Goal: Information Seeking & Learning: Learn about a topic

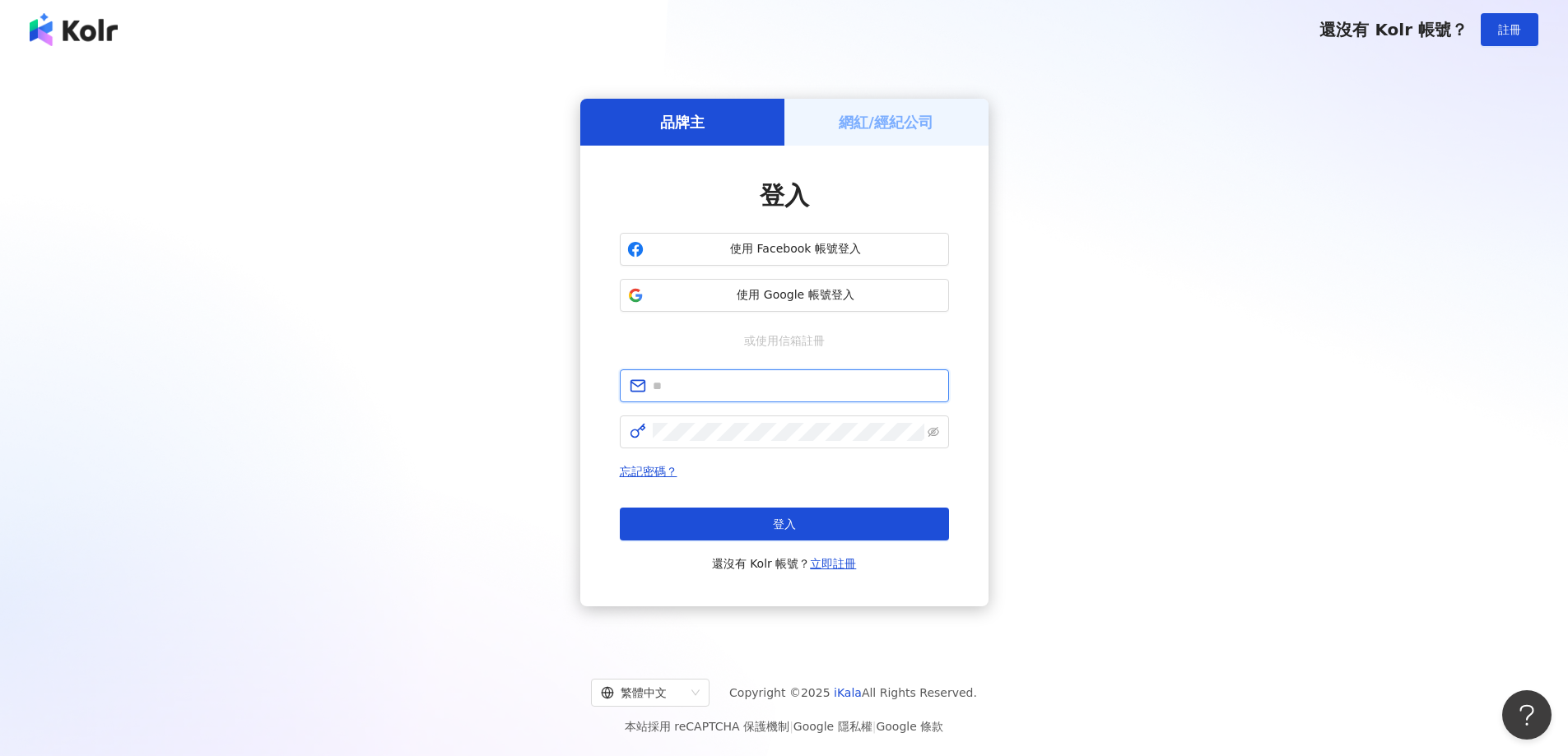
click at [721, 379] on input "text" at bounding box center [796, 386] width 286 height 18
paste input "**********"
type input "**********"
click at [693, 419] on span at bounding box center [784, 432] width 329 height 33
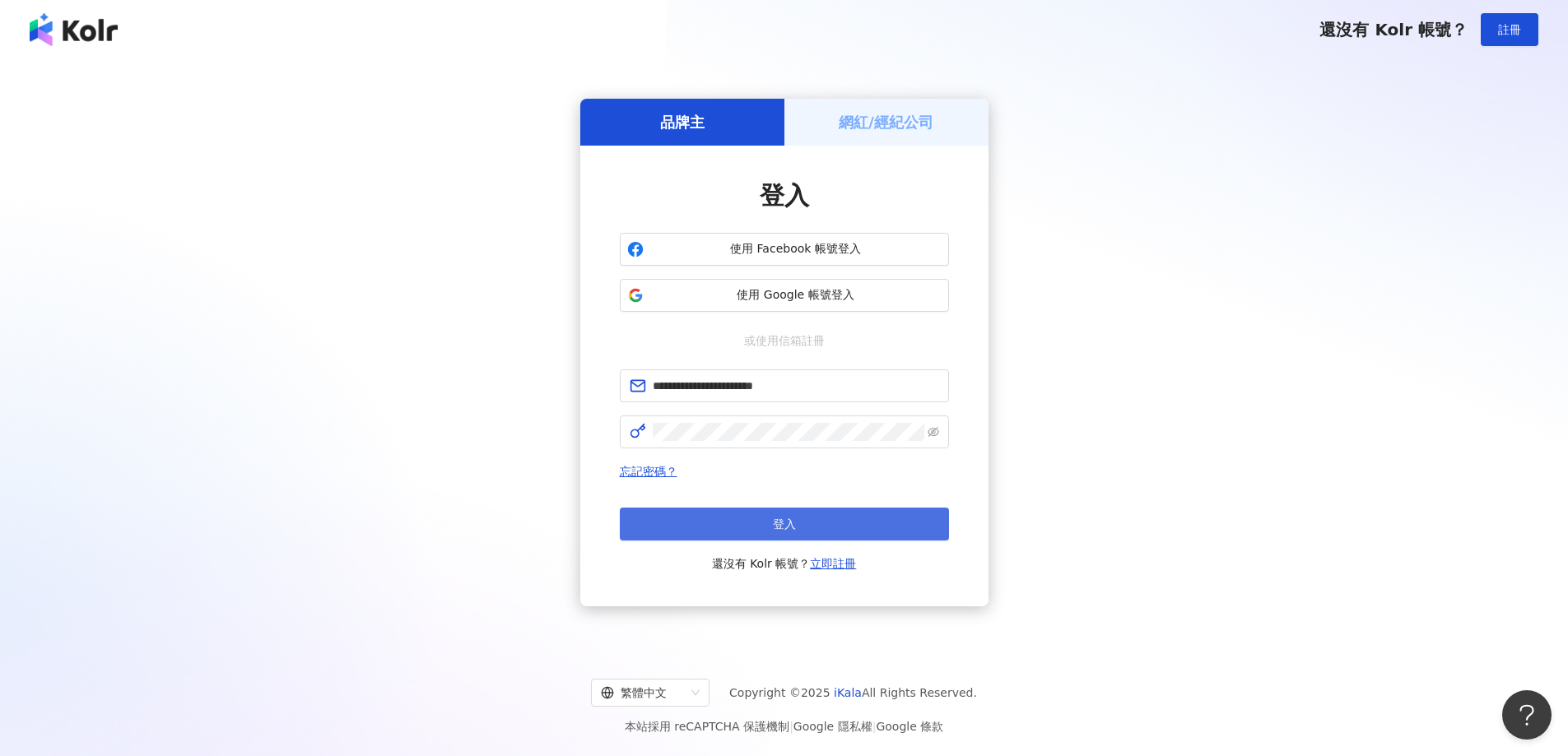
click at [765, 516] on button "登入" at bounding box center [784, 524] width 329 height 33
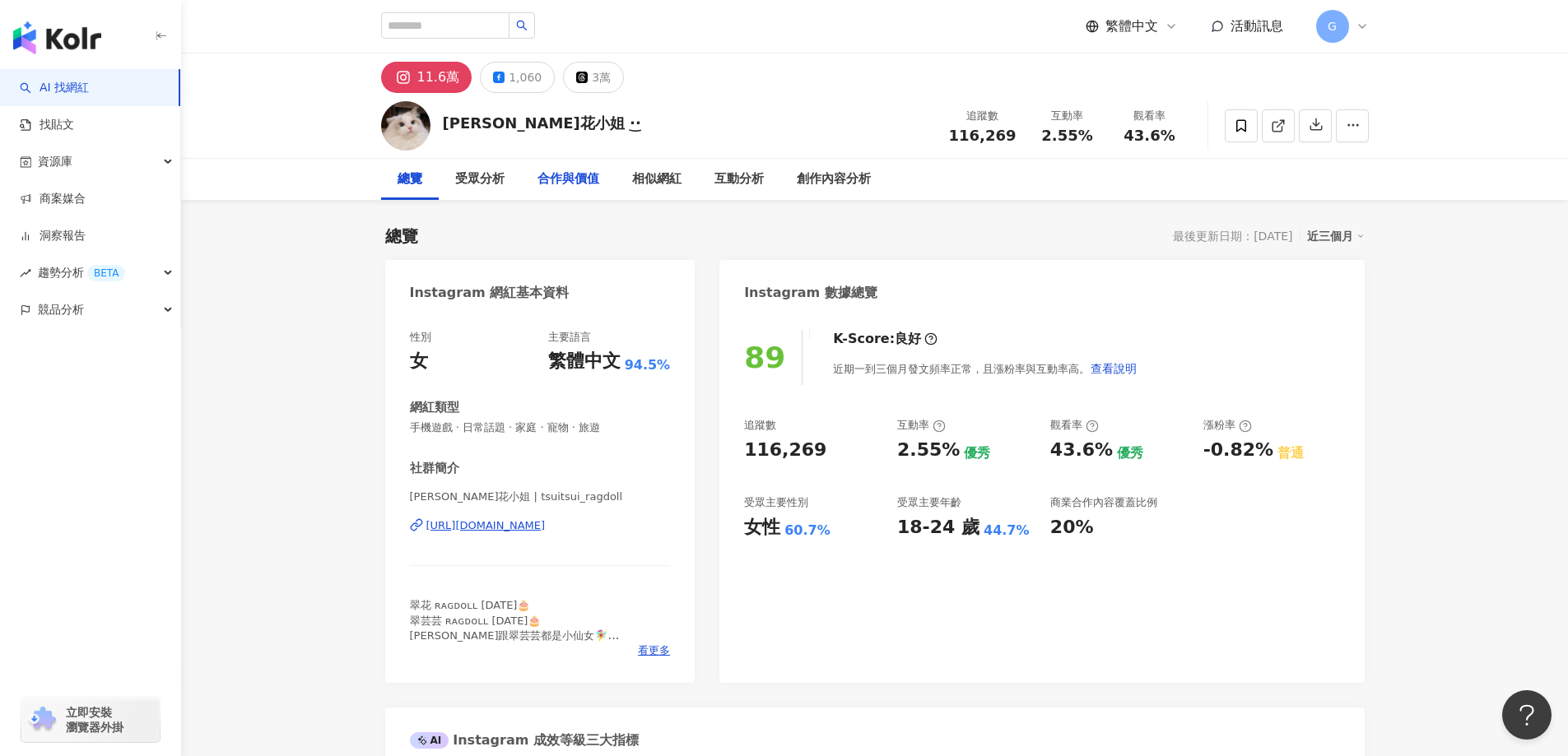
click at [566, 192] on div "合作與價值" at bounding box center [568, 178] width 95 height 41
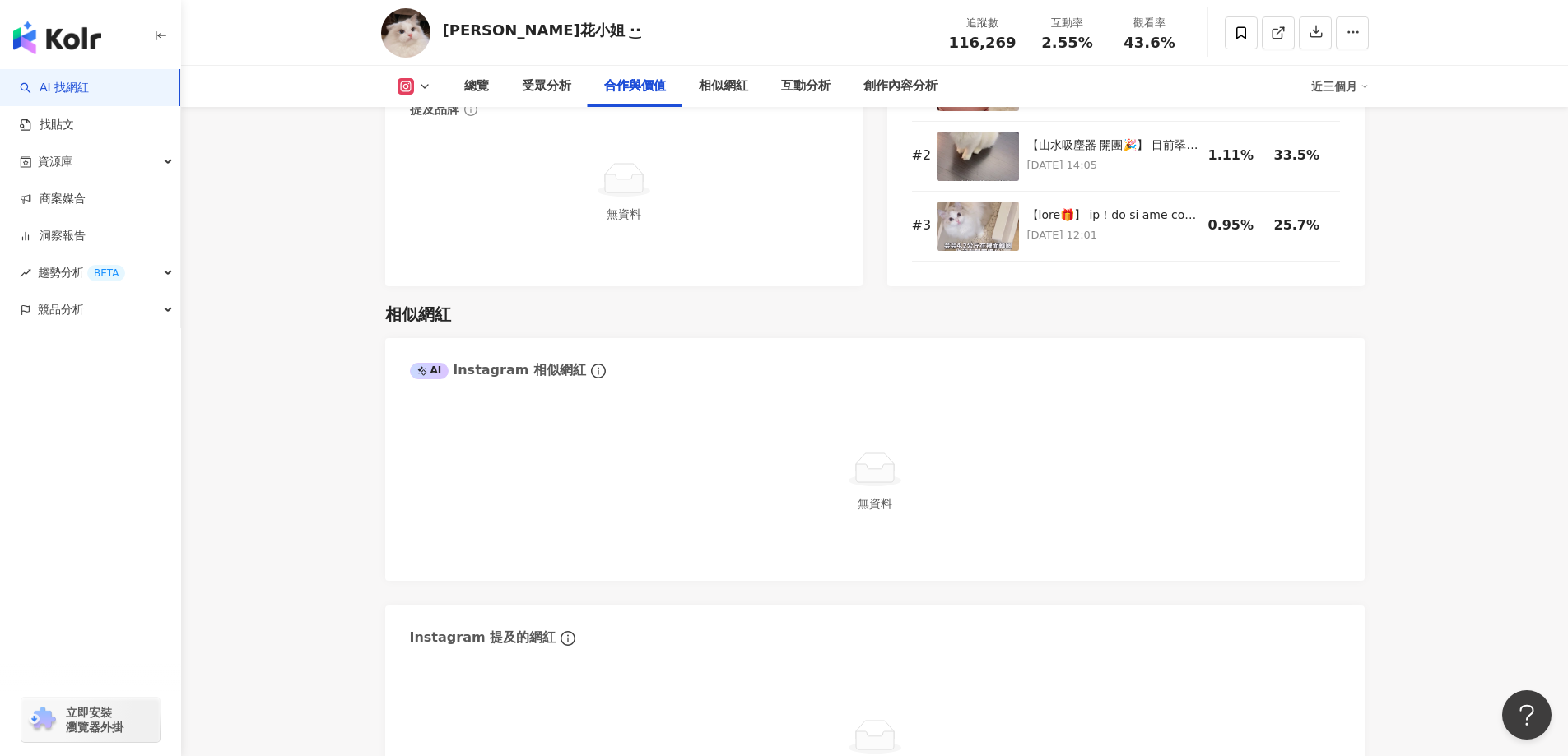
scroll to position [2228, 0]
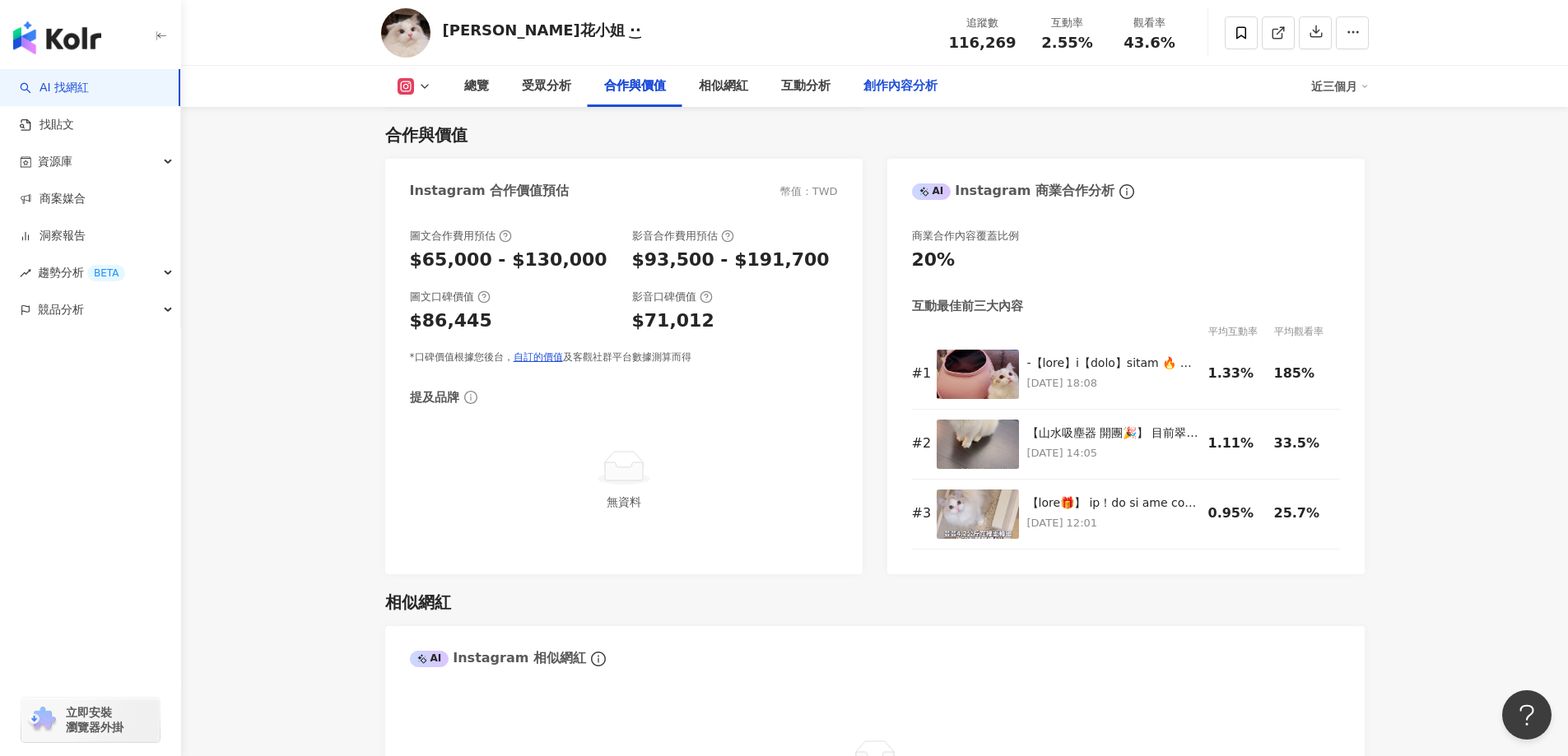
click at [932, 88] on div "創作內容分析" at bounding box center [900, 86] width 74 height 20
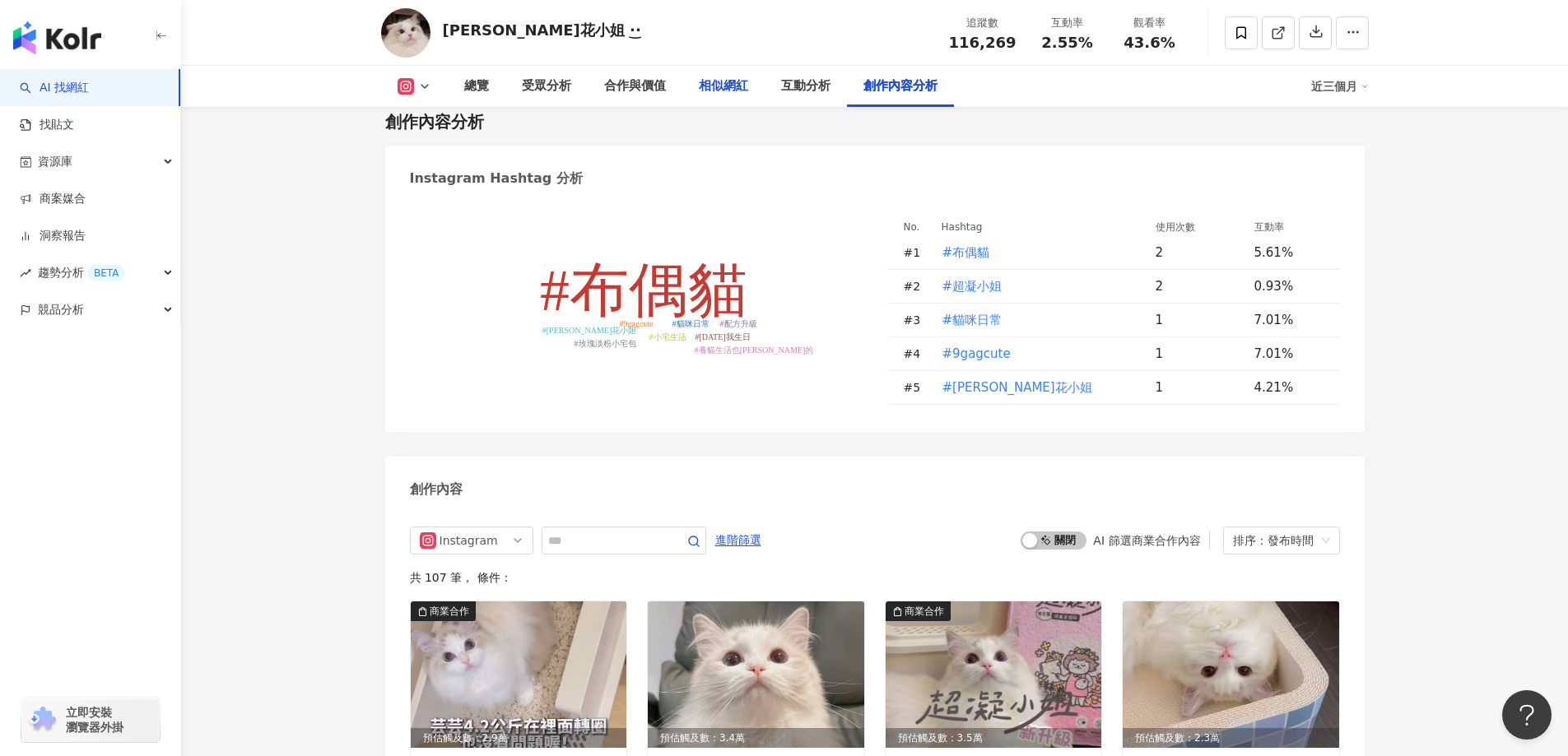
click at [712, 92] on div "相似網紅" at bounding box center [723, 86] width 49 height 20
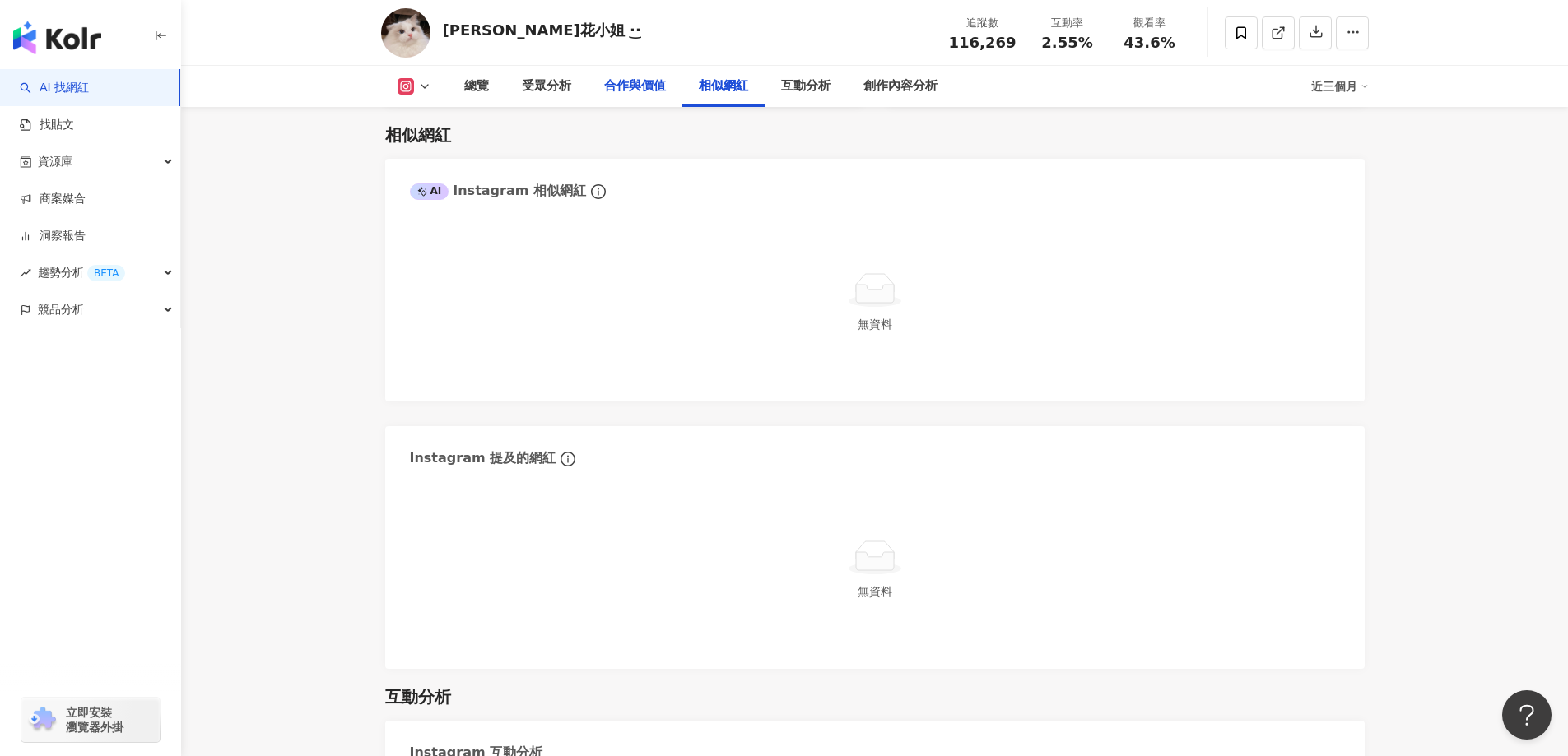
click at [639, 87] on div "合作與價值" at bounding box center [635, 86] width 62 height 20
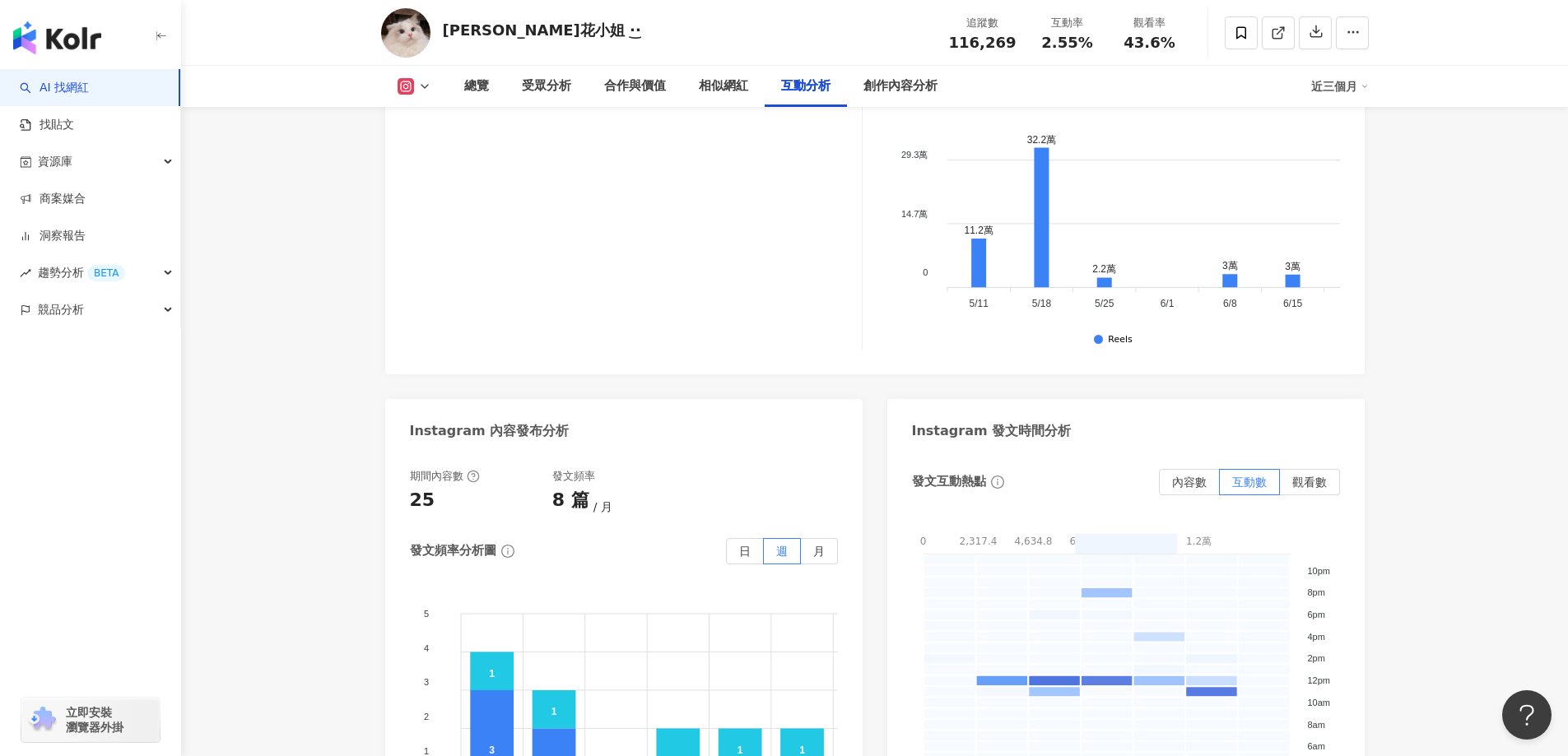
scroll to position [3736, 0]
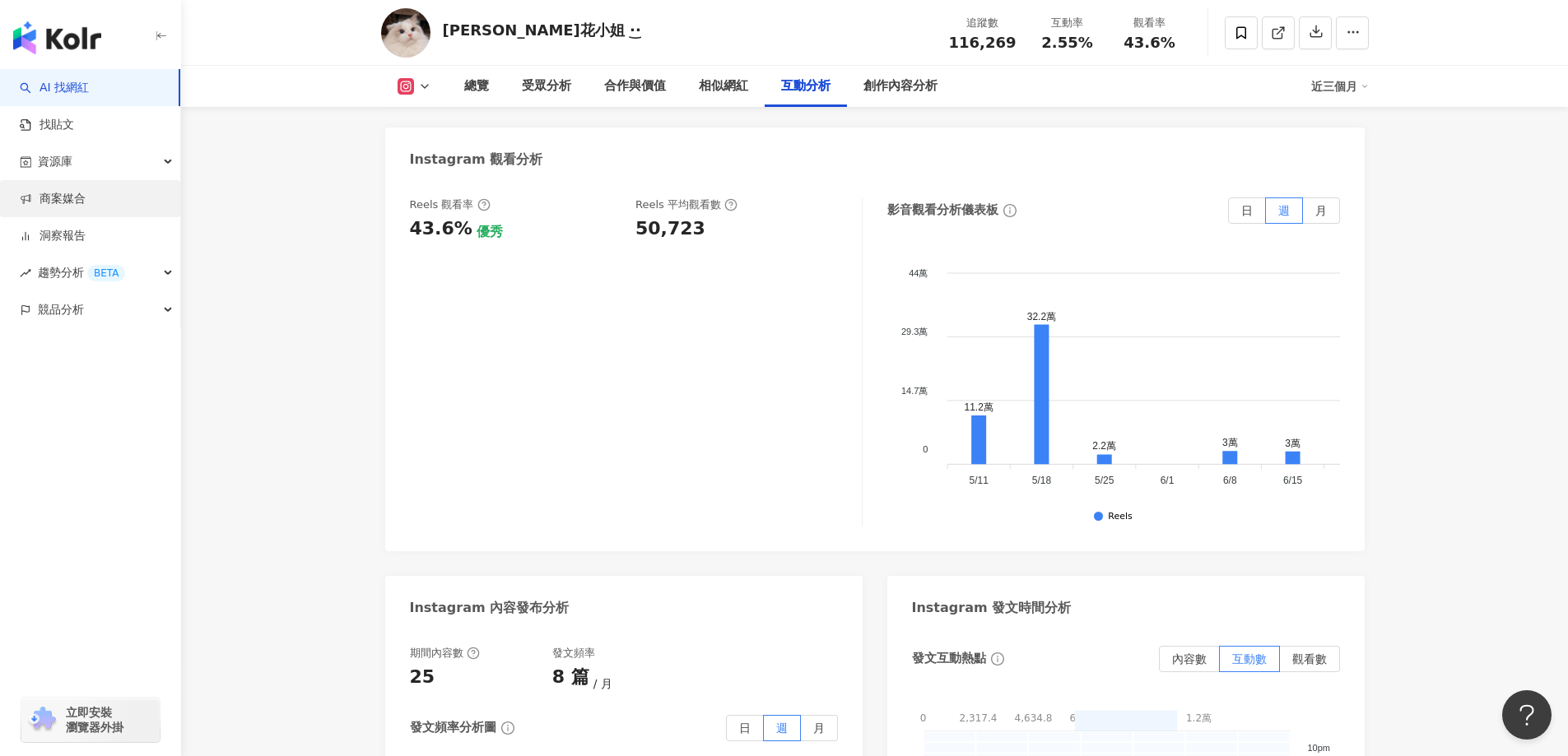
click at [58, 200] on link "商案媒合" at bounding box center [53, 199] width 66 height 17
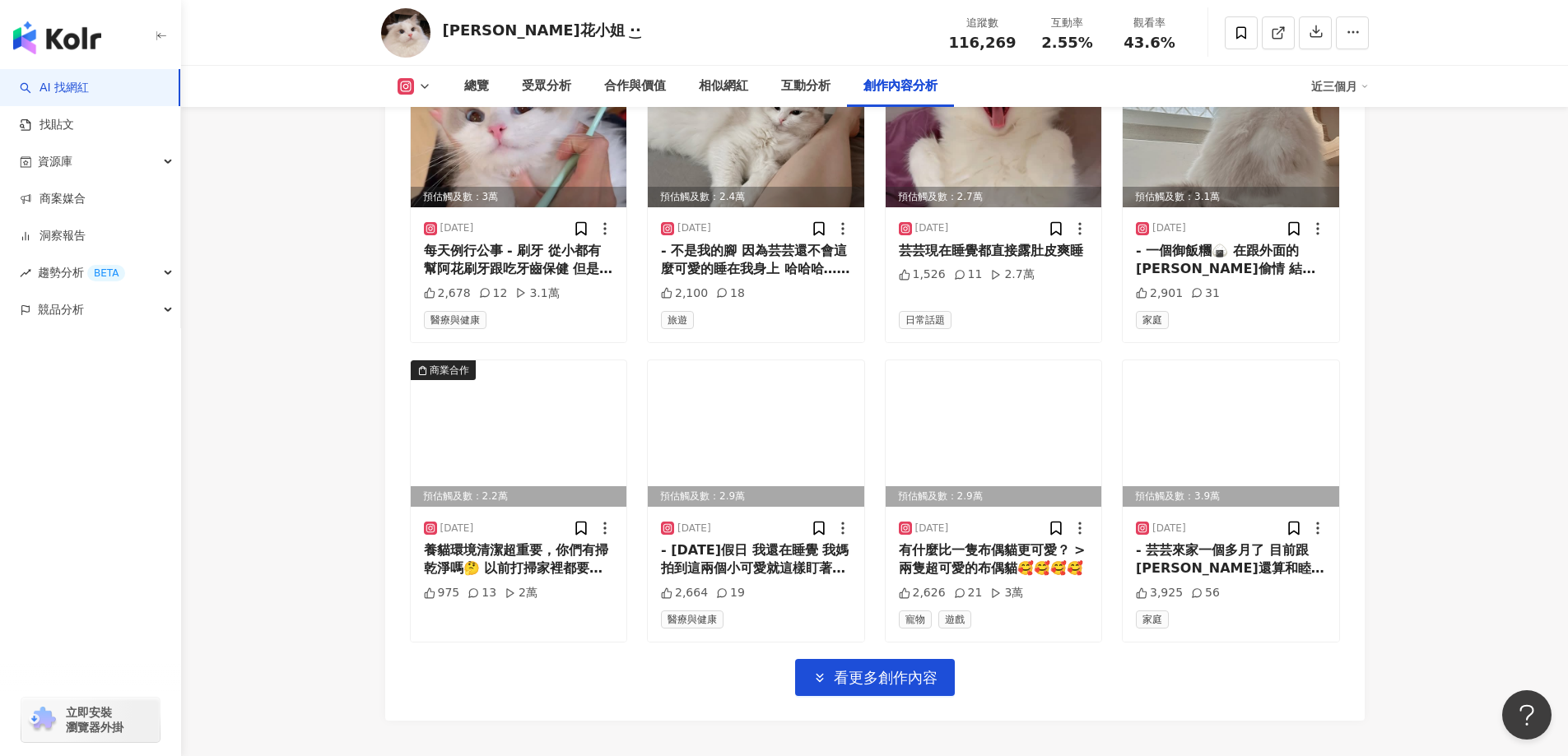
scroll to position [5711, 0]
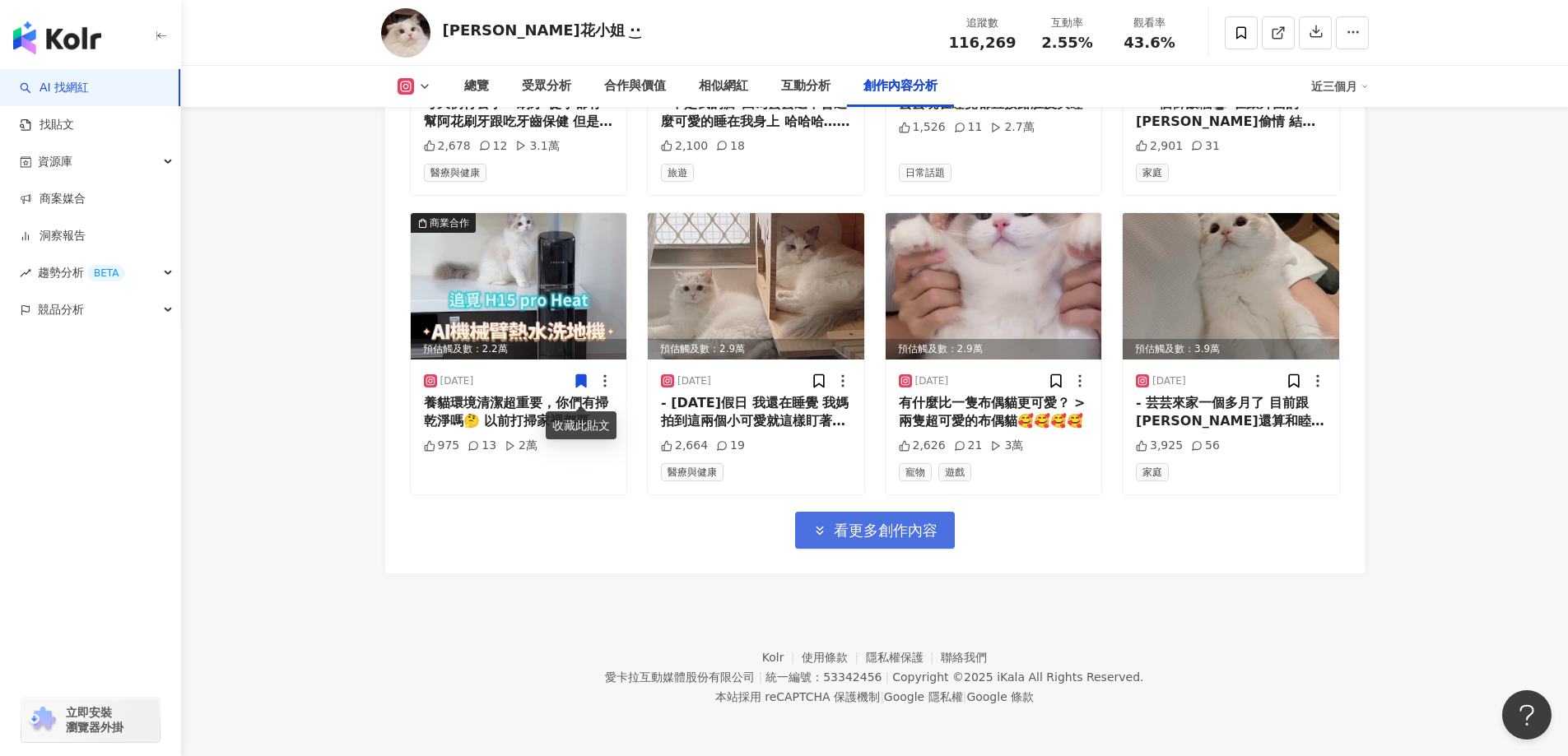
click at [847, 525] on span "看更多創作內容" at bounding box center [885, 530] width 103 height 18
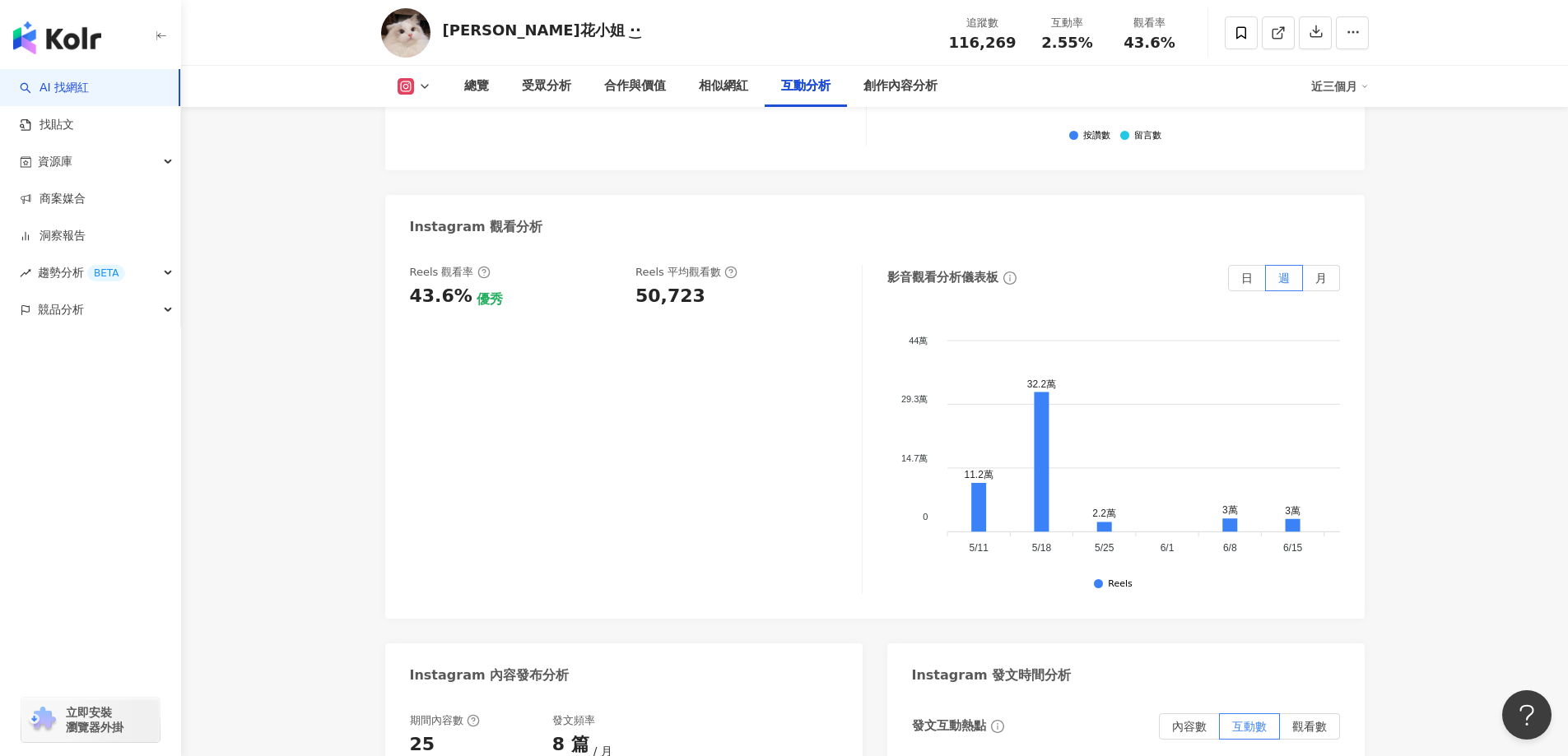
scroll to position [3649, 0]
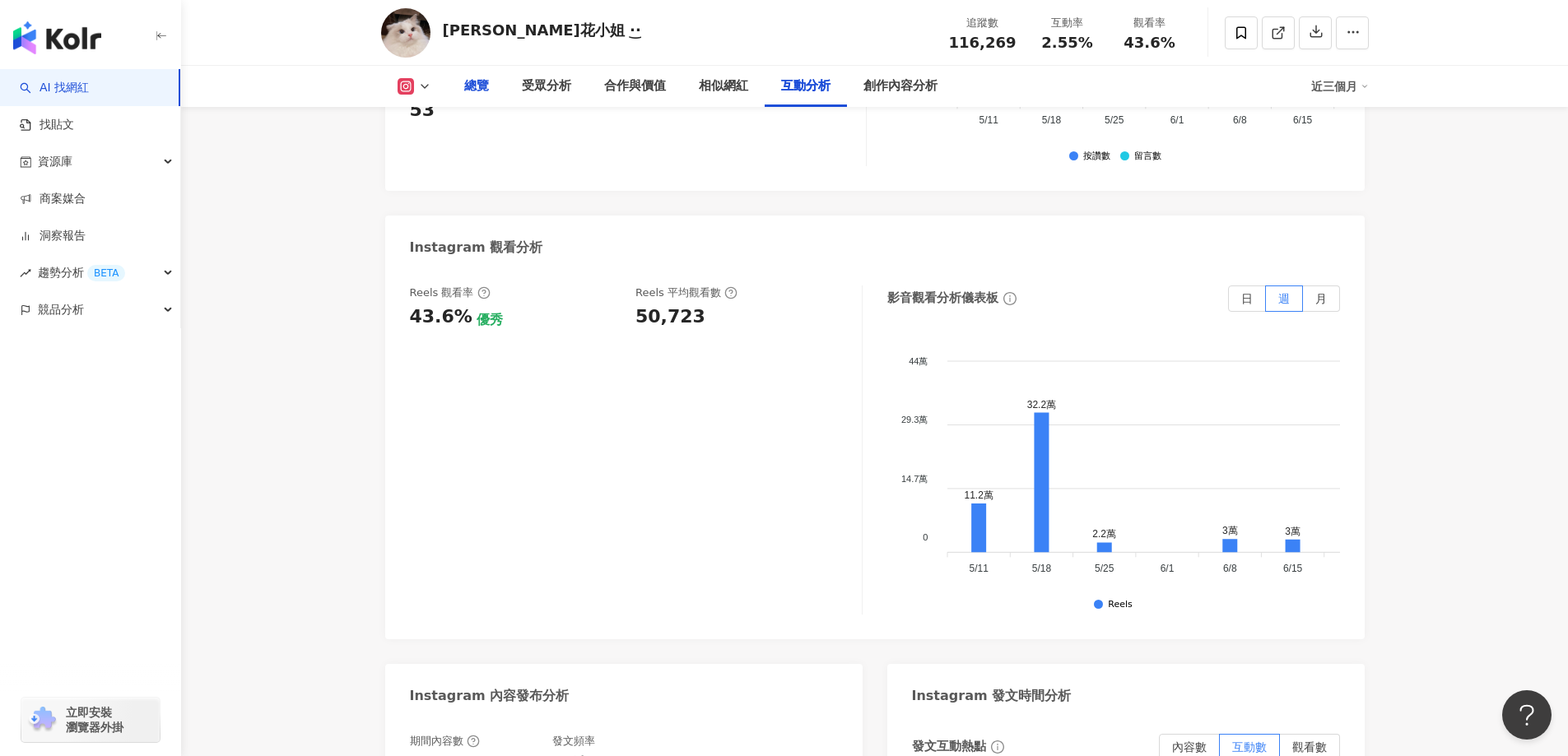
click at [477, 88] on div "總覽" at bounding box center [476, 86] width 25 height 20
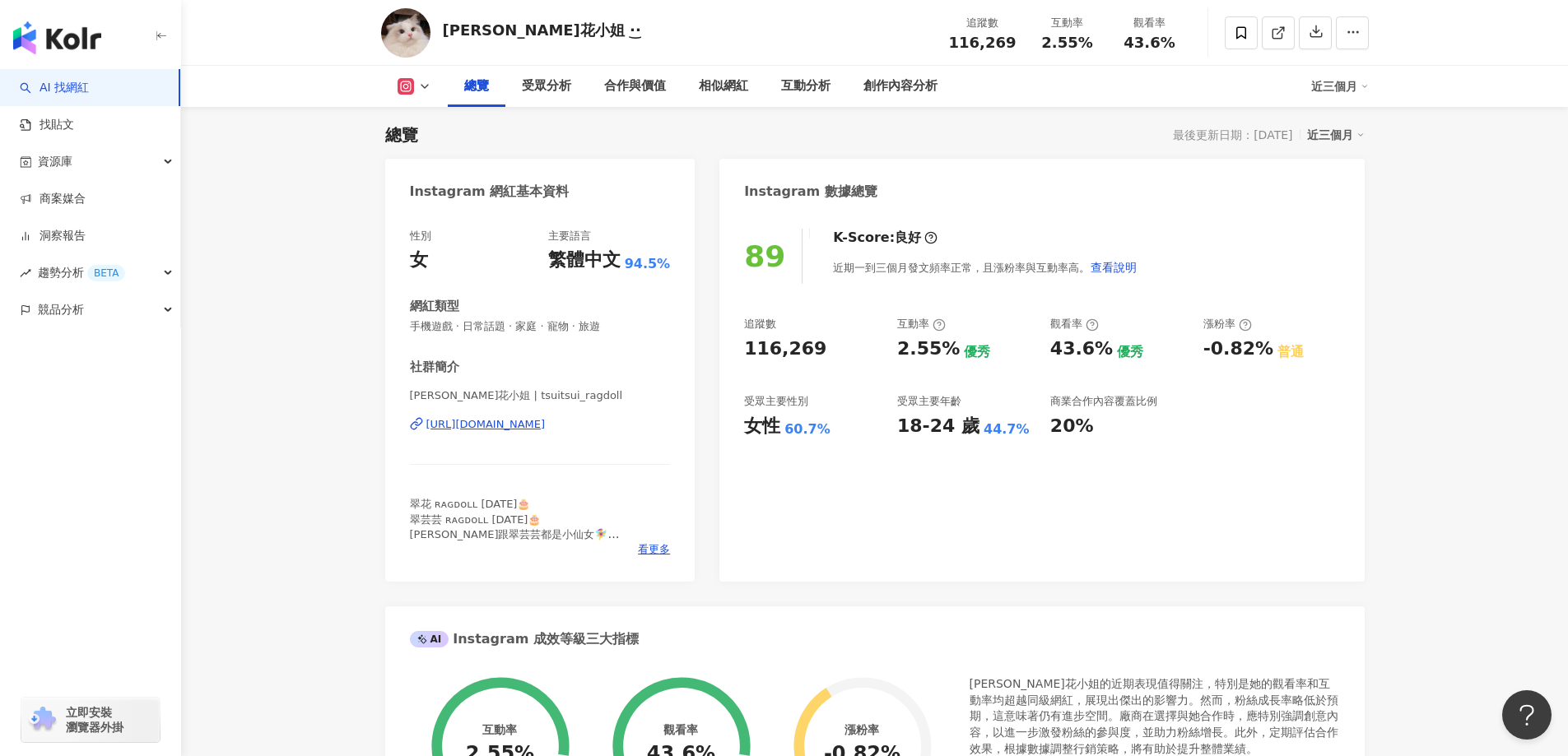
scroll to position [266, 0]
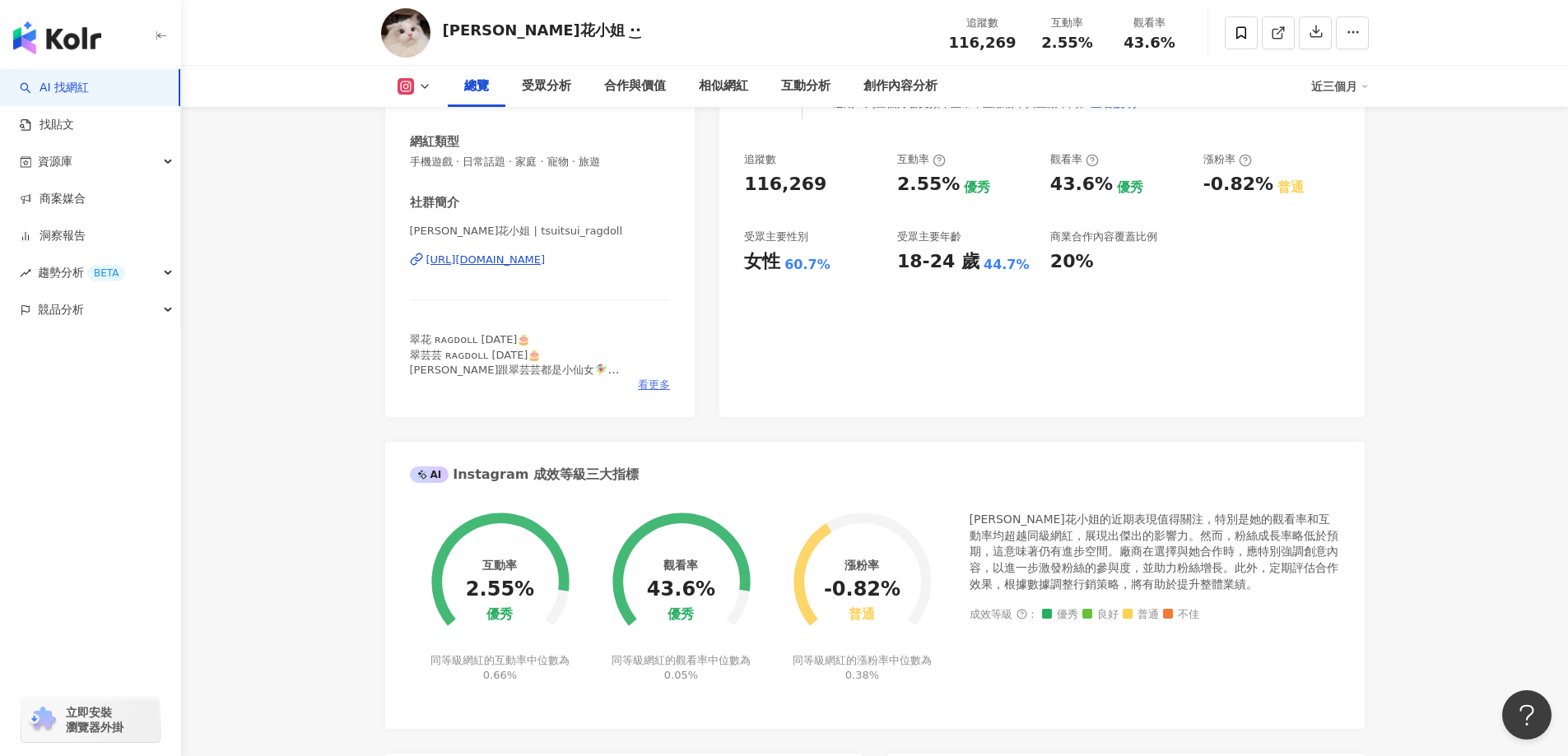
click at [657, 386] on span "看更多" at bounding box center [654, 385] width 32 height 15
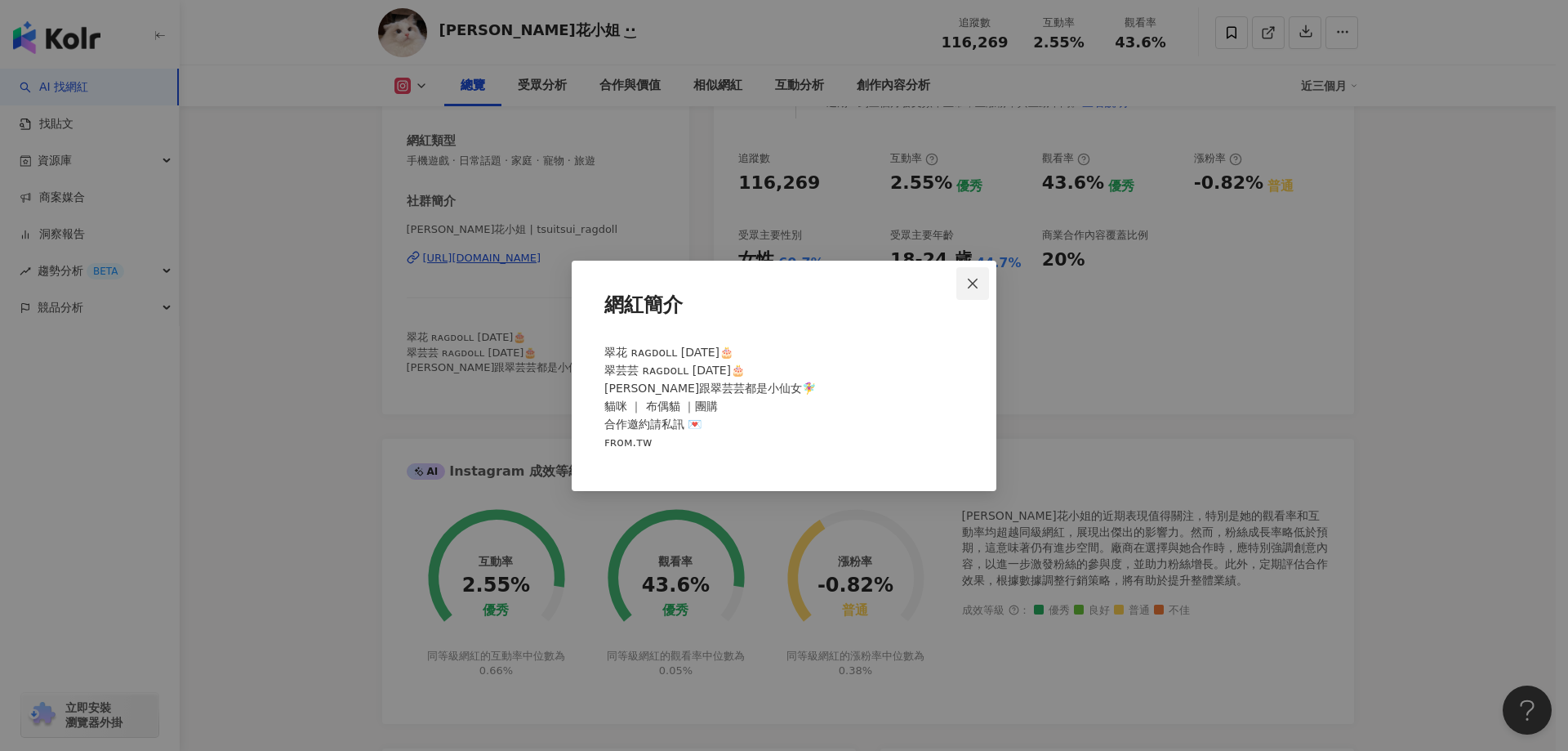
click at [976, 281] on icon "close" at bounding box center [972, 283] width 13 height 13
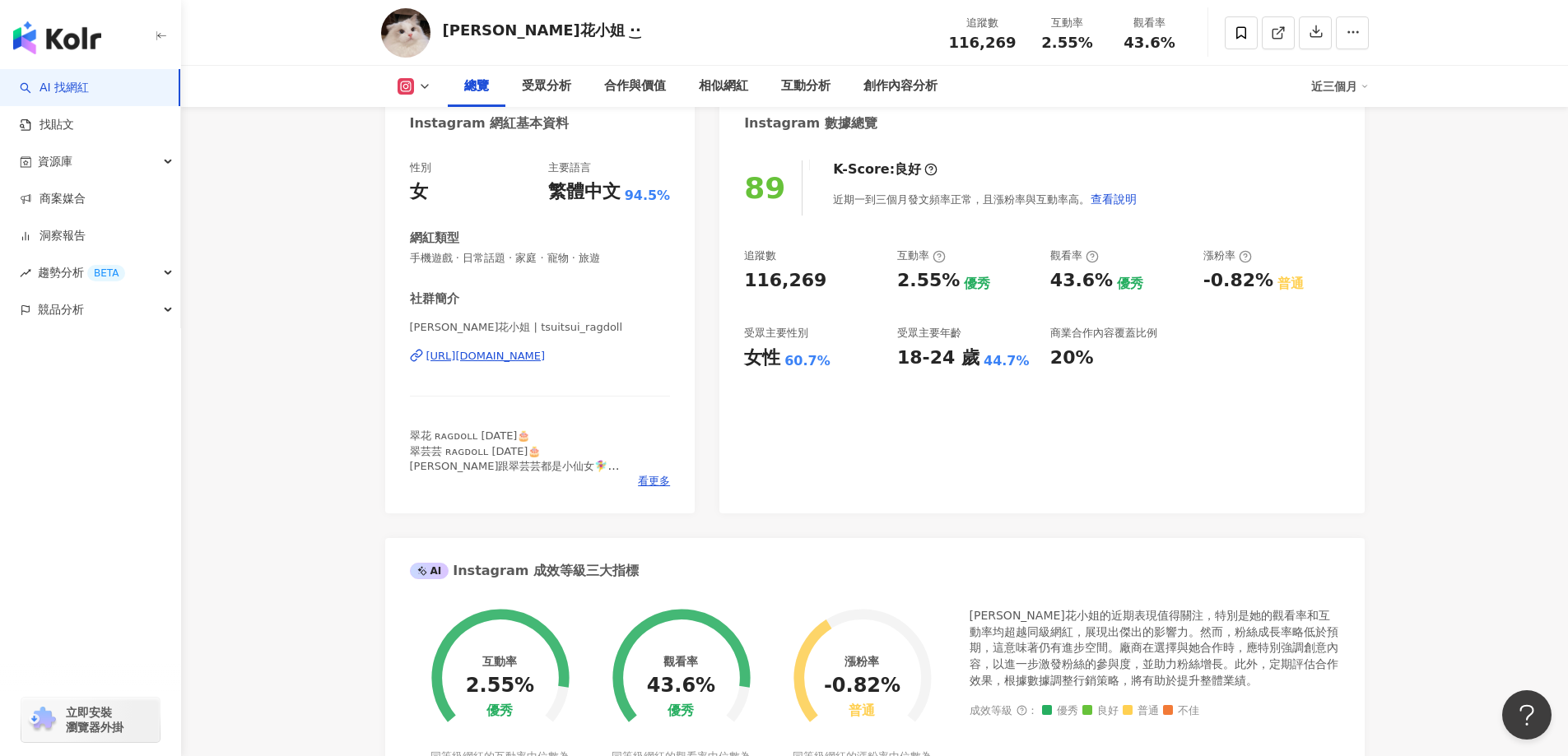
scroll to position [0, 0]
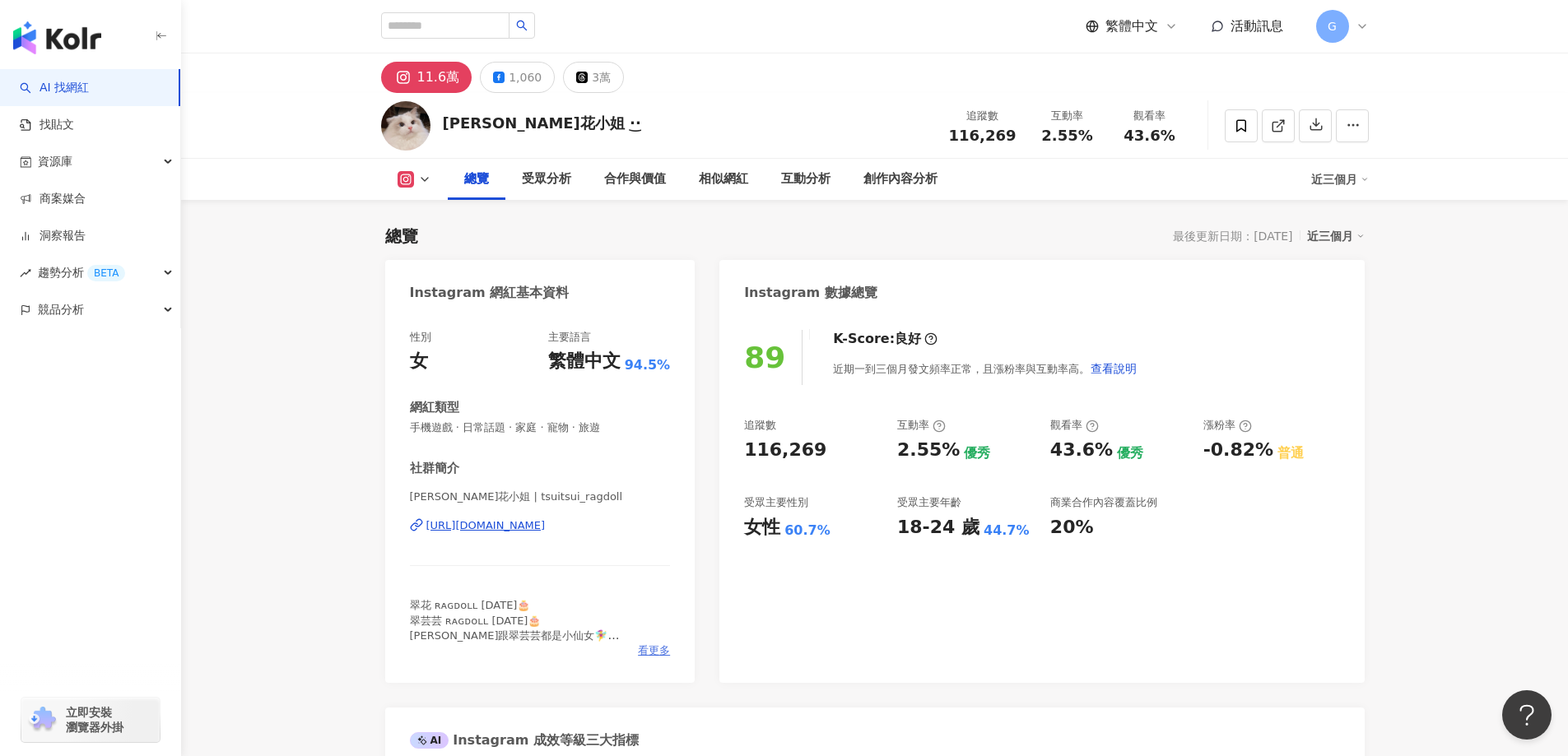
click at [665, 649] on span "看更多" at bounding box center [654, 650] width 32 height 15
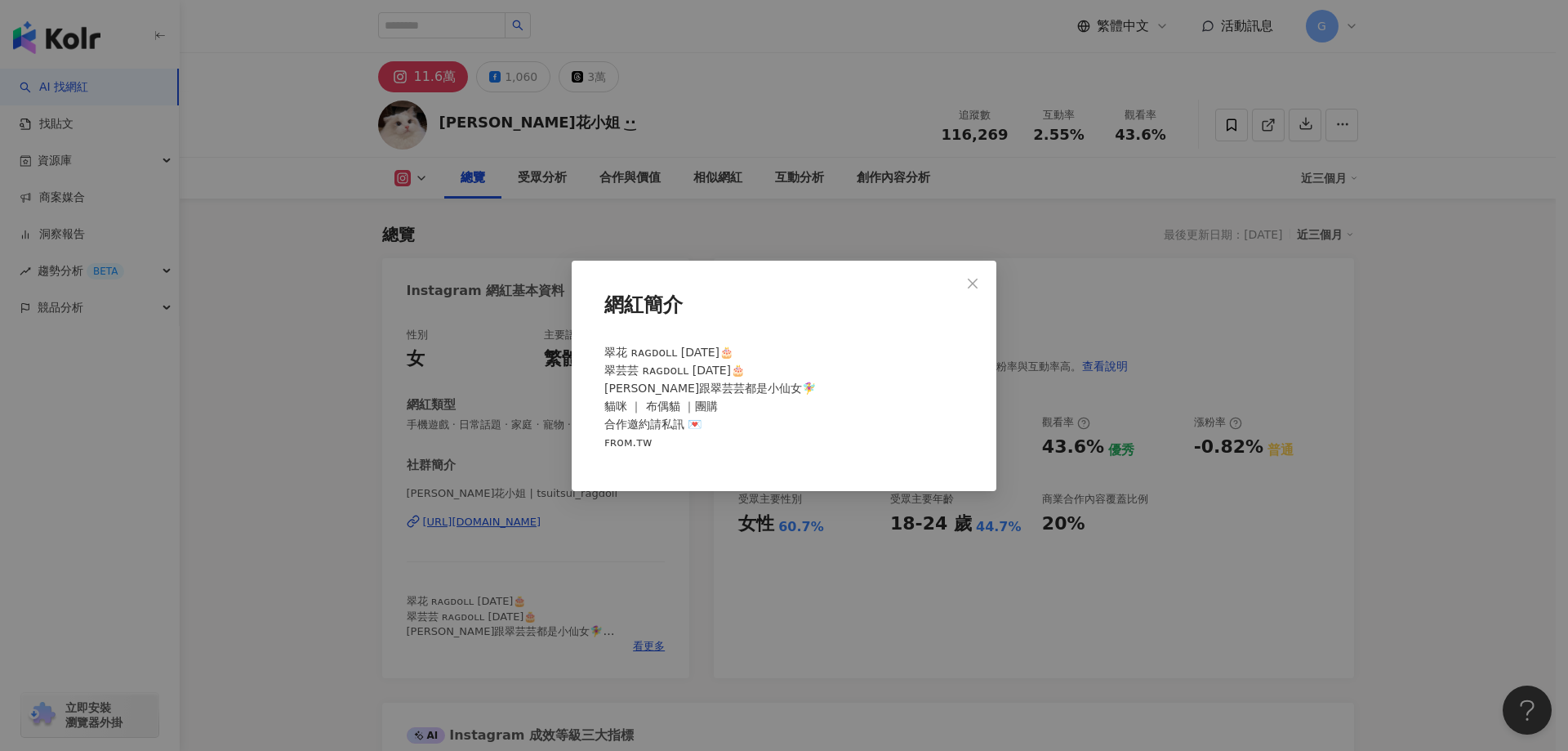
click at [622, 429] on span "翠花 ʀᴀɢᴅᴏʟʟ [DATE]🎂 翠芸芸 ʀᴀɢᴅᴏʟʟ [DATE]🎂 [PERSON_NAME]跟翠芸芸都是小仙女🧚‍♀ 貓咪 ｜ 布偶貓 ｜團購 合…" at bounding box center [711, 397] width 212 height 103
click at [660, 432] on div "翠花 ʀᴀɢᴅᴏʟʟ [DATE]🎂 翠芸芸 ʀᴀɢᴅᴏʟʟ [DATE]🎂 [PERSON_NAME]跟翠芸芸都是小仙女🧚‍♀ 貓咪 ｜ 布偶貓 ｜團購 合…" at bounding box center [784, 403] width 373 height 135
click at [695, 426] on span "翠花 ʀᴀɢᴅᴏʟʟ [DATE]🎂 翠芸芸 ʀᴀɢᴅᴏʟʟ [DATE]🎂 [PERSON_NAME]跟翠芸芸都是小仙女🧚‍♀ 貓咪 ｜ 布偶貓 ｜團購 合…" at bounding box center [711, 397] width 212 height 103
click at [696, 426] on span "翠花 ʀᴀɢᴅᴏʟʟ [DATE]🎂 翠芸芸 ʀᴀɢᴅᴏʟʟ [DATE]🎂 [PERSON_NAME]跟翠芸芸都是小仙女🧚‍♀ 貓咪 ｜ 布偶貓 ｜團購 合…" at bounding box center [711, 397] width 212 height 103
click at [972, 274] on button "Close" at bounding box center [973, 283] width 33 height 33
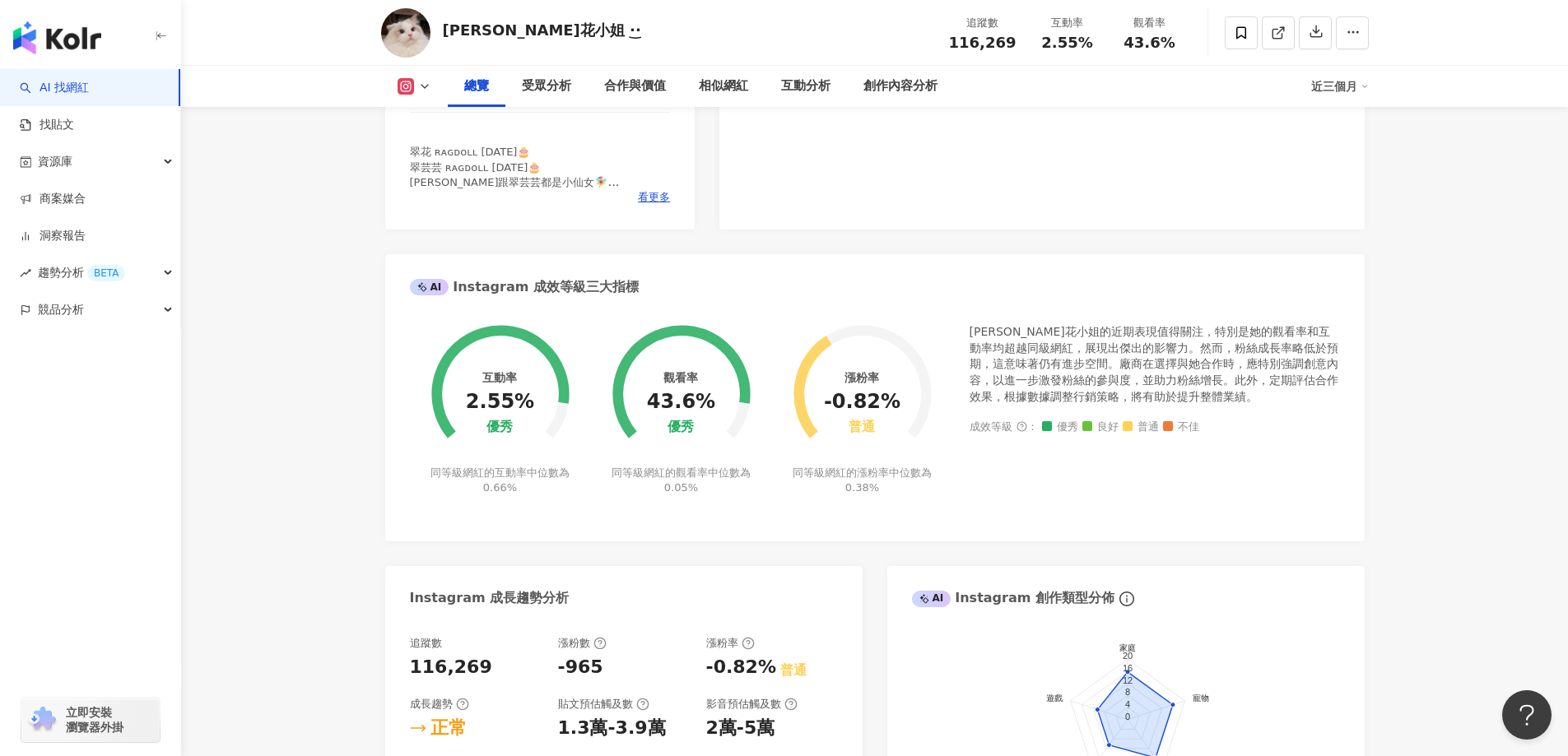
scroll to position [329, 0]
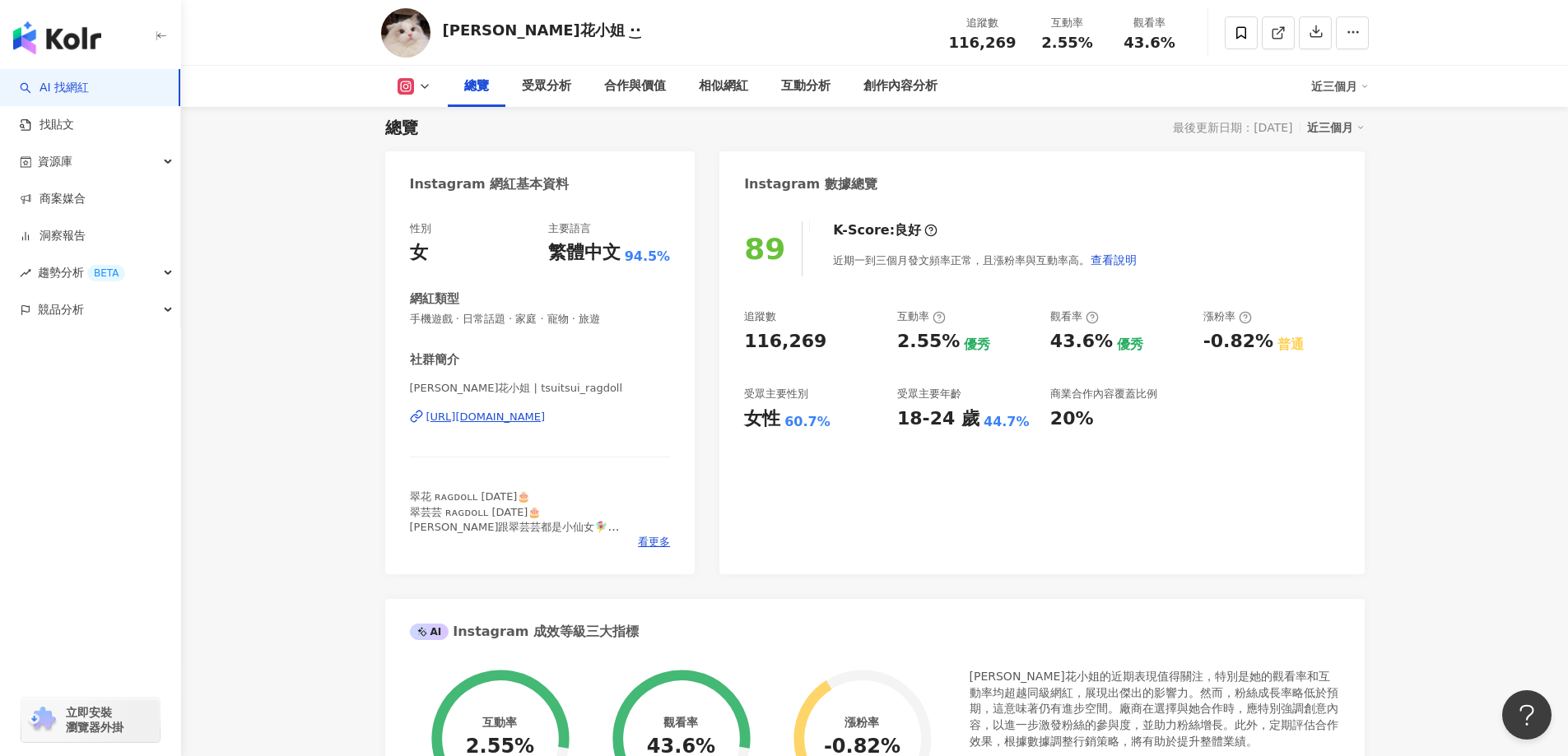
scroll to position [0, 0]
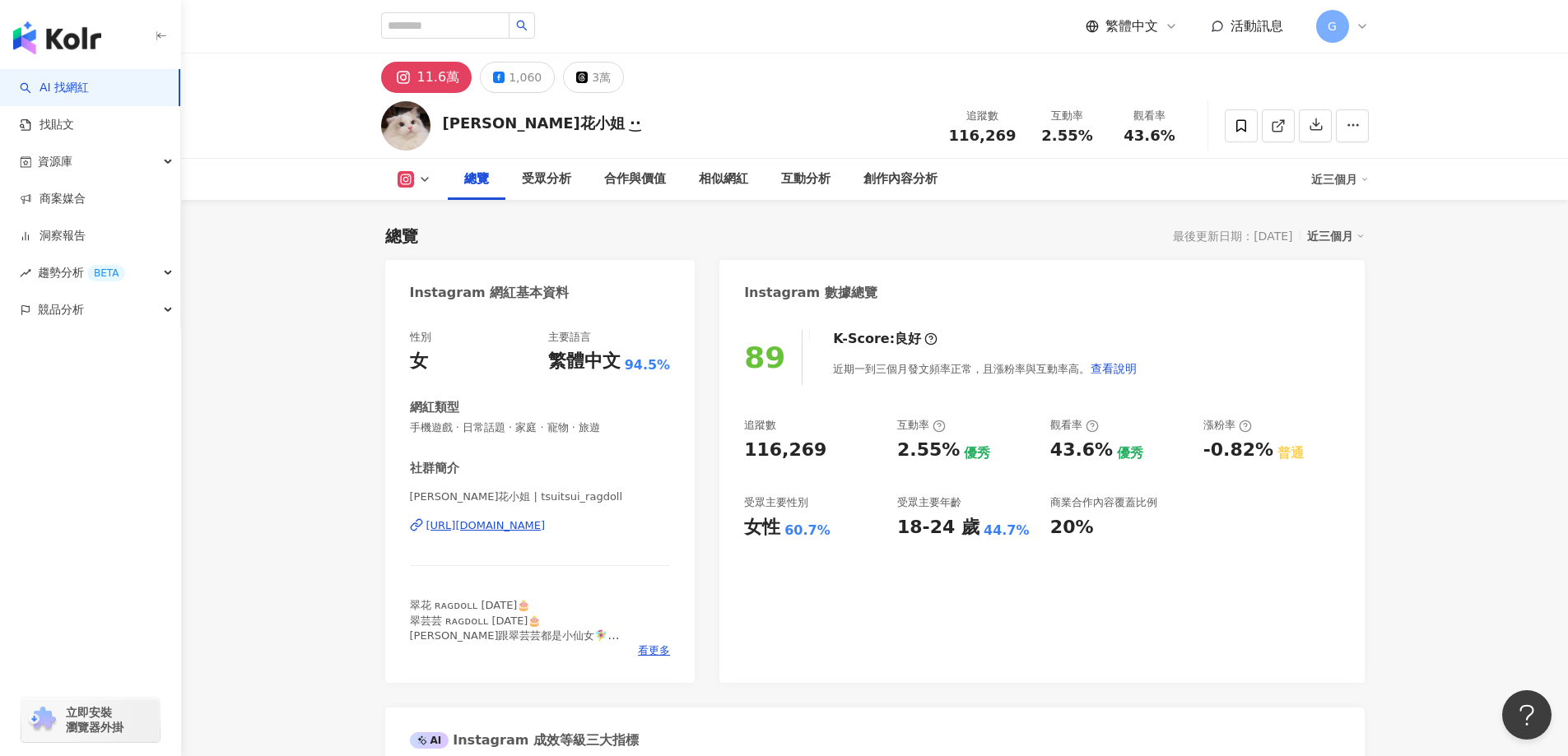
click at [545, 527] on div "[URL][DOMAIN_NAME]" at bounding box center [486, 525] width 119 height 15
